Goal: Task Accomplishment & Management: Manage account settings

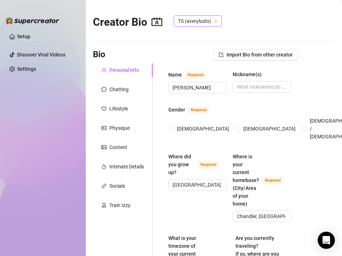
click at [214, 22] on icon "team" at bounding box center [216, 21] width 4 height 4
click at [240, 53] on span "Import Bio from other creator" at bounding box center [259, 55] width 66 height 6
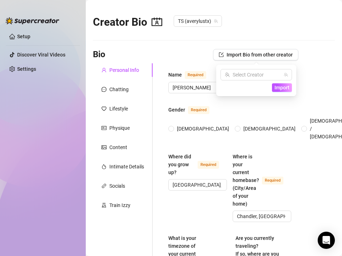
click at [261, 32] on div "Creator Bio TS (averylustx)" at bounding box center [214, 20] width 242 height 31
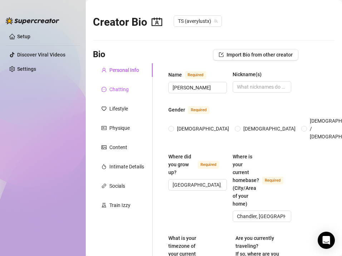
click at [117, 92] on div "Chatting" at bounding box center [118, 89] width 19 height 8
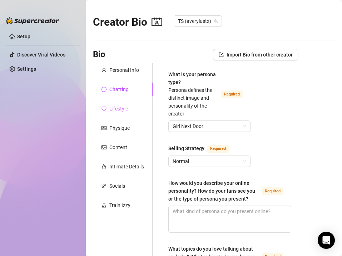
click at [118, 114] on div "Lifestyle" at bounding box center [123, 109] width 60 height 14
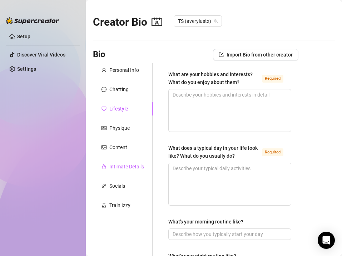
click at [115, 169] on div "Intimate Details" at bounding box center [126, 166] width 35 height 8
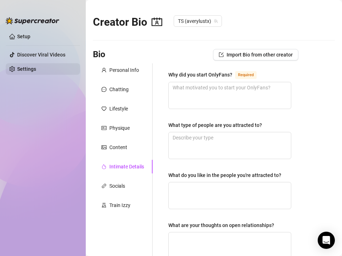
click at [36, 71] on link "Settings" at bounding box center [26, 69] width 19 height 6
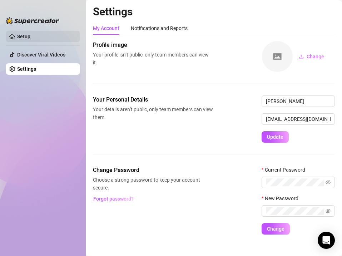
click at [26, 39] on link "Setup" at bounding box center [23, 37] width 13 height 6
